Goal: Obtain resource: Obtain resource

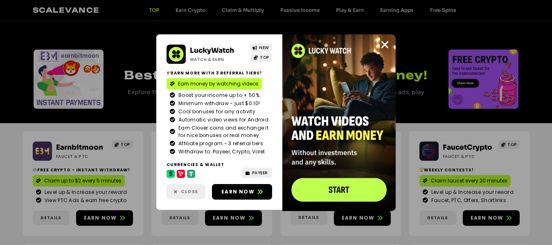
click at [180, 193] on span "Close" at bounding box center [185, 191] width 39 height 7
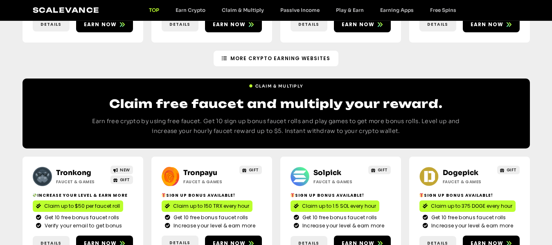
scroll to position [327, 0]
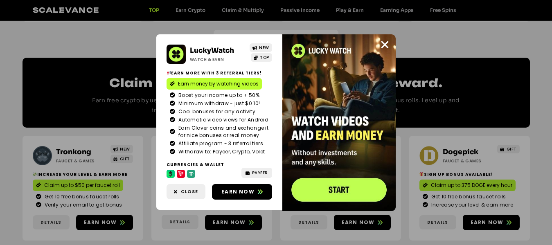
click at [383, 38] on img at bounding box center [338, 122] width 113 height 177
click at [386, 45] on icon "Close" at bounding box center [385, 45] width 10 height 10
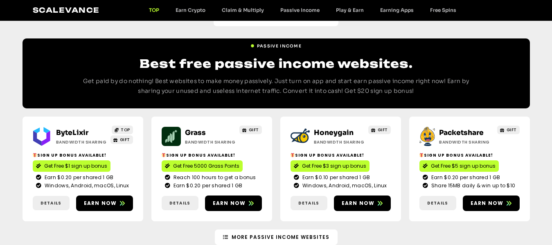
scroll to position [941, 0]
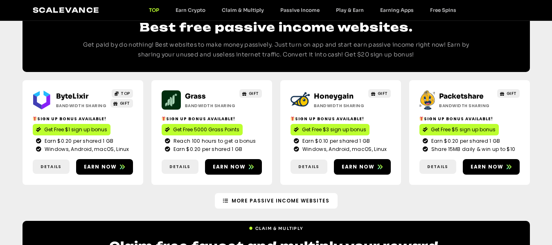
click at [535, 100] on div "ByteLixir Bandwidth Sharing TOP GIFT Sign up bonus available! Get Free $1 sign …" at bounding box center [276, 132] width 552 height 121
click at [49, 164] on span "Details" at bounding box center [50, 167] width 21 height 6
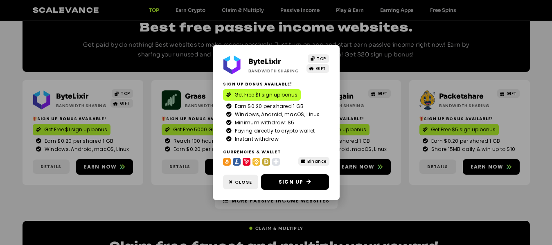
click at [272, 88] on div "Sign Up Bonus Available! Get Free $1 sign up bonus Earn $0.20 per shared 1 GB W…" at bounding box center [276, 112] width 106 height 62
click at [274, 97] on span "Get Free $1 sign up bonus" at bounding box center [265, 94] width 63 height 7
click at [226, 185] on link "Close" at bounding box center [240, 182] width 35 height 15
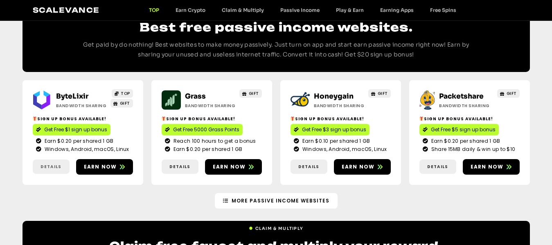
click at [55, 164] on span "Details" at bounding box center [50, 167] width 21 height 6
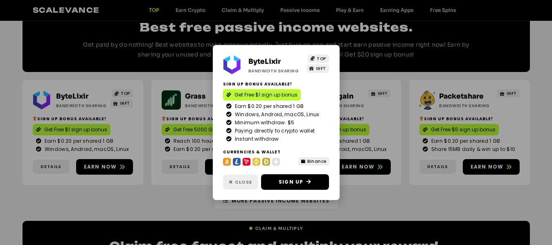
click at [229, 185] on span at bounding box center [231, 182] width 4 height 7
